Goal: Information Seeking & Learning: Stay updated

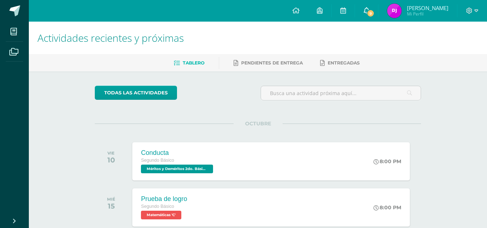
click at [363, 9] on icon at bounding box center [366, 10] width 6 height 6
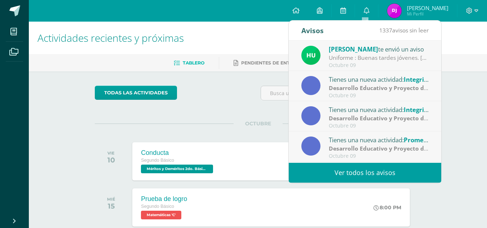
click at [324, 167] on link "Ver todos los avisos" at bounding box center [365, 173] width 152 height 20
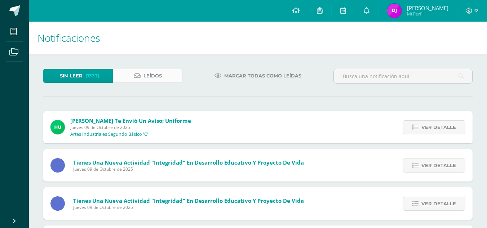
click at [136, 72] on link "Leídos" at bounding box center [148, 76] width 70 height 14
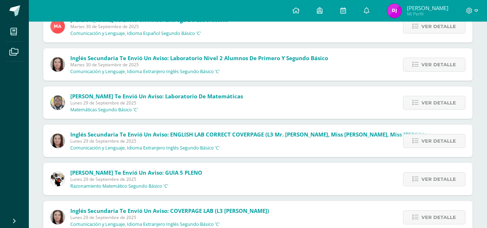
scroll to position [216, 0]
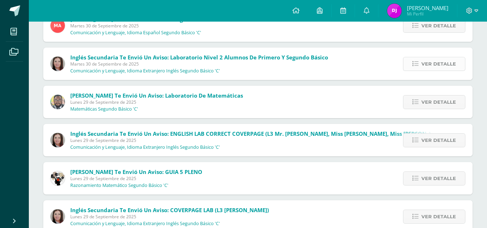
click at [421, 62] on link "Ver detalle" at bounding box center [434, 64] width 62 height 14
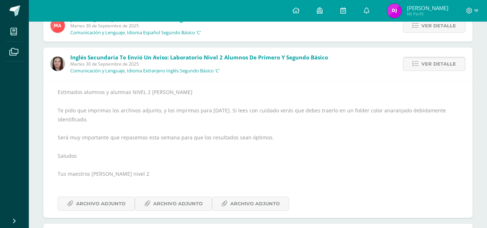
scroll to position [231, 0]
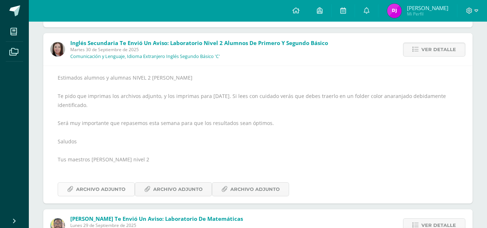
click at [98, 187] on span "Archivo Adjunto" at bounding box center [100, 189] width 49 height 13
click at [164, 193] on span "Archivo Adjunto" at bounding box center [177, 189] width 49 height 13
click at [230, 183] on span "Archivo Adjunto" at bounding box center [254, 189] width 49 height 13
